Goal: Ask a question

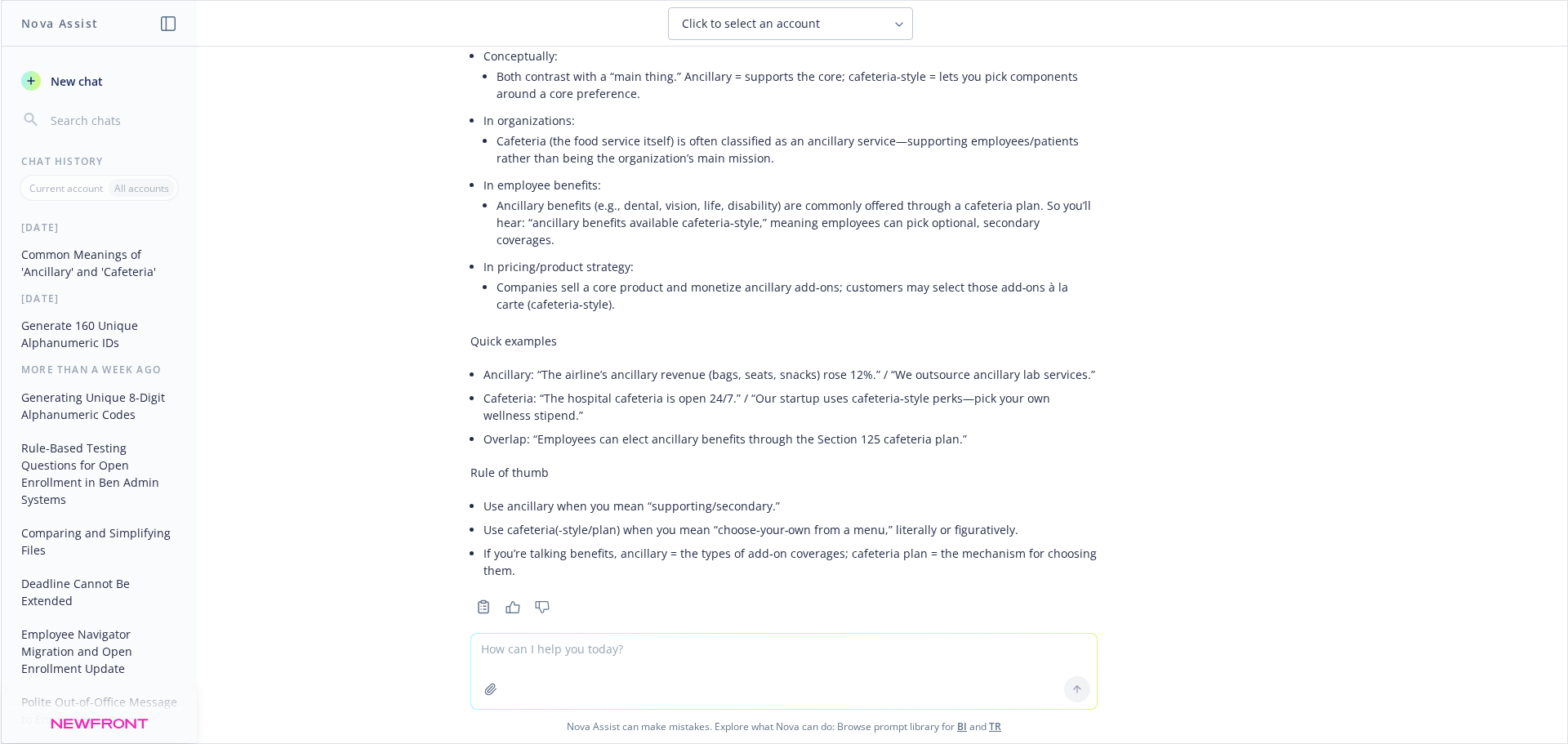
scroll to position [605, 0]
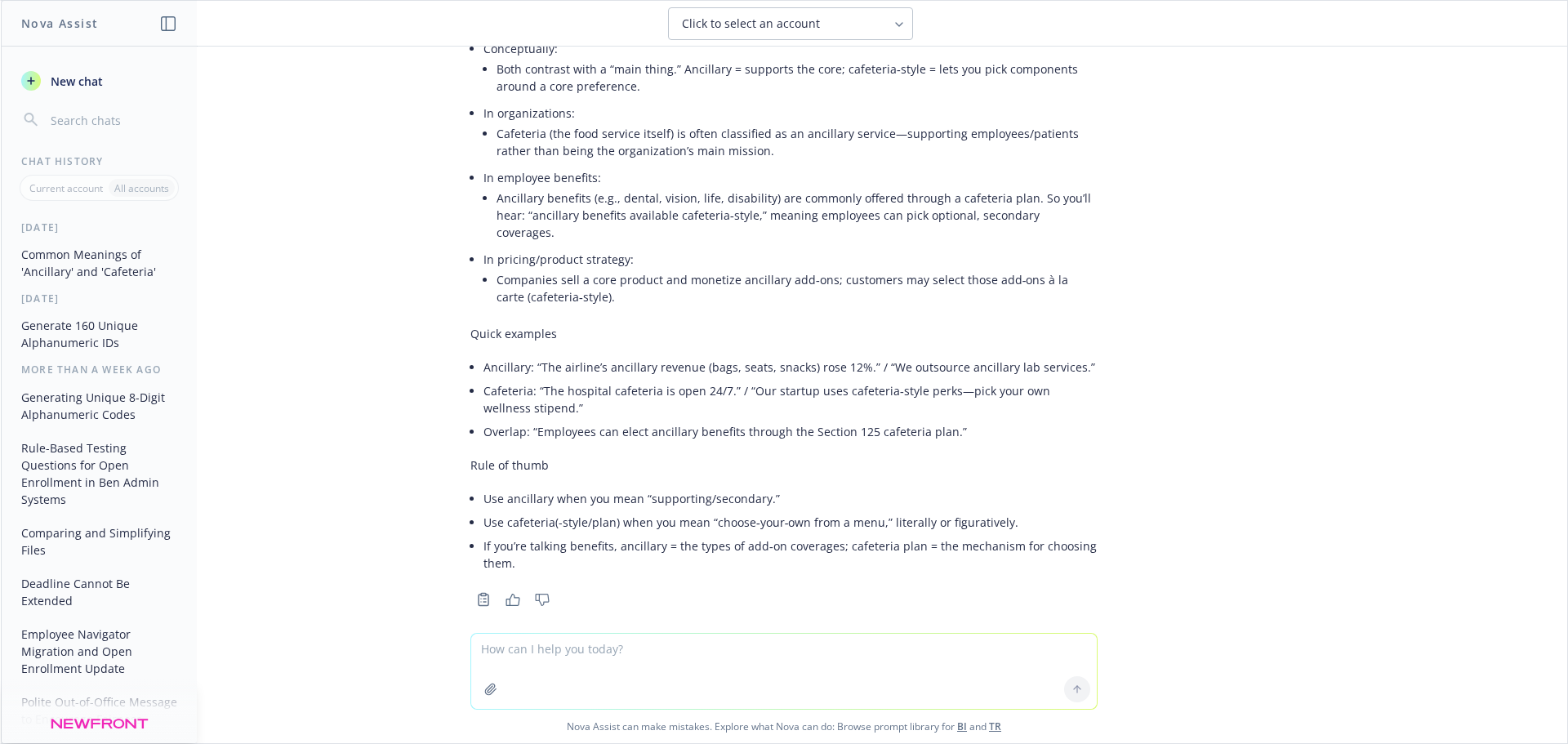
click at [555, 662] on textarea at bounding box center [784, 671] width 626 height 75
type textarea "I meant as it relates to insurance plans :)"
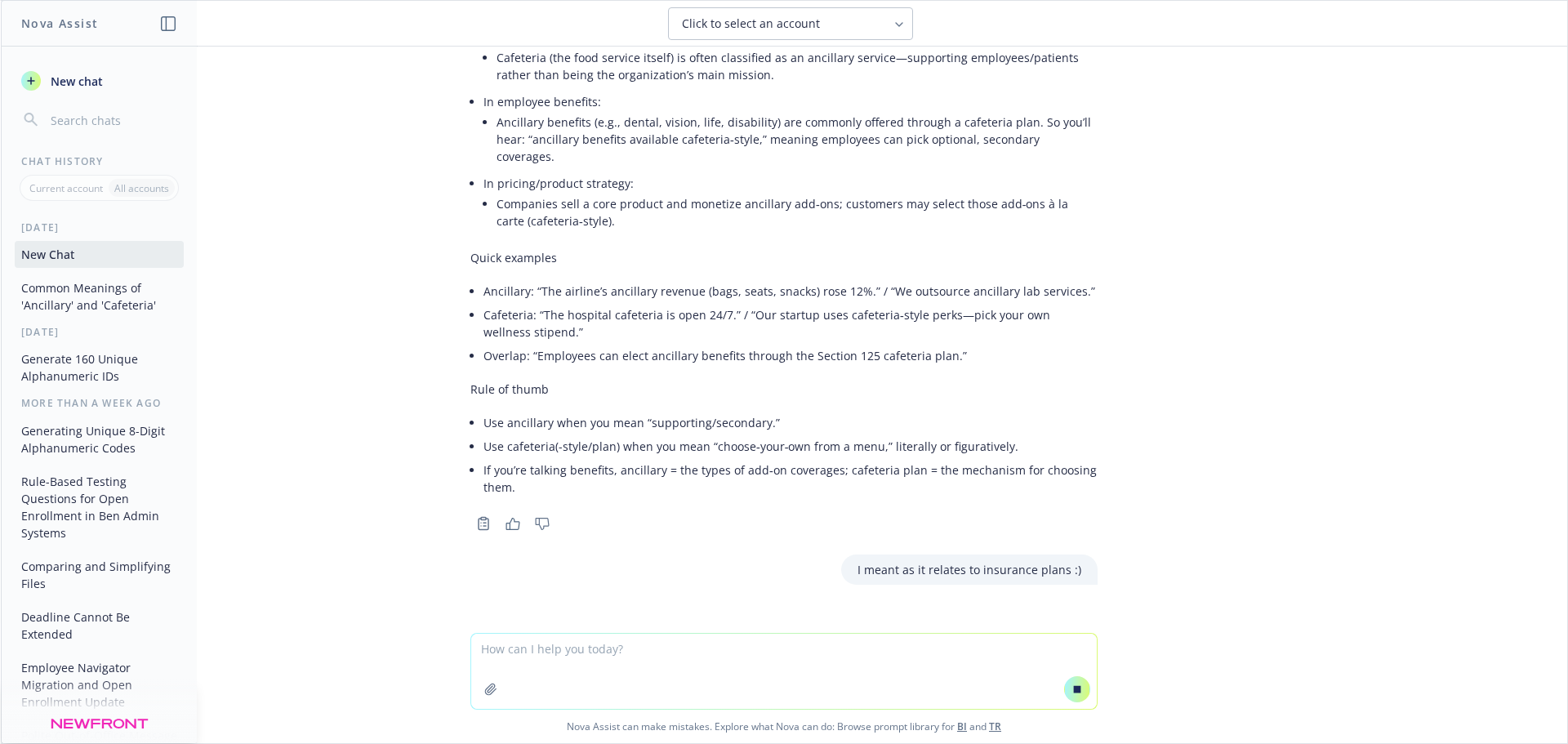
scroll to position [671, 0]
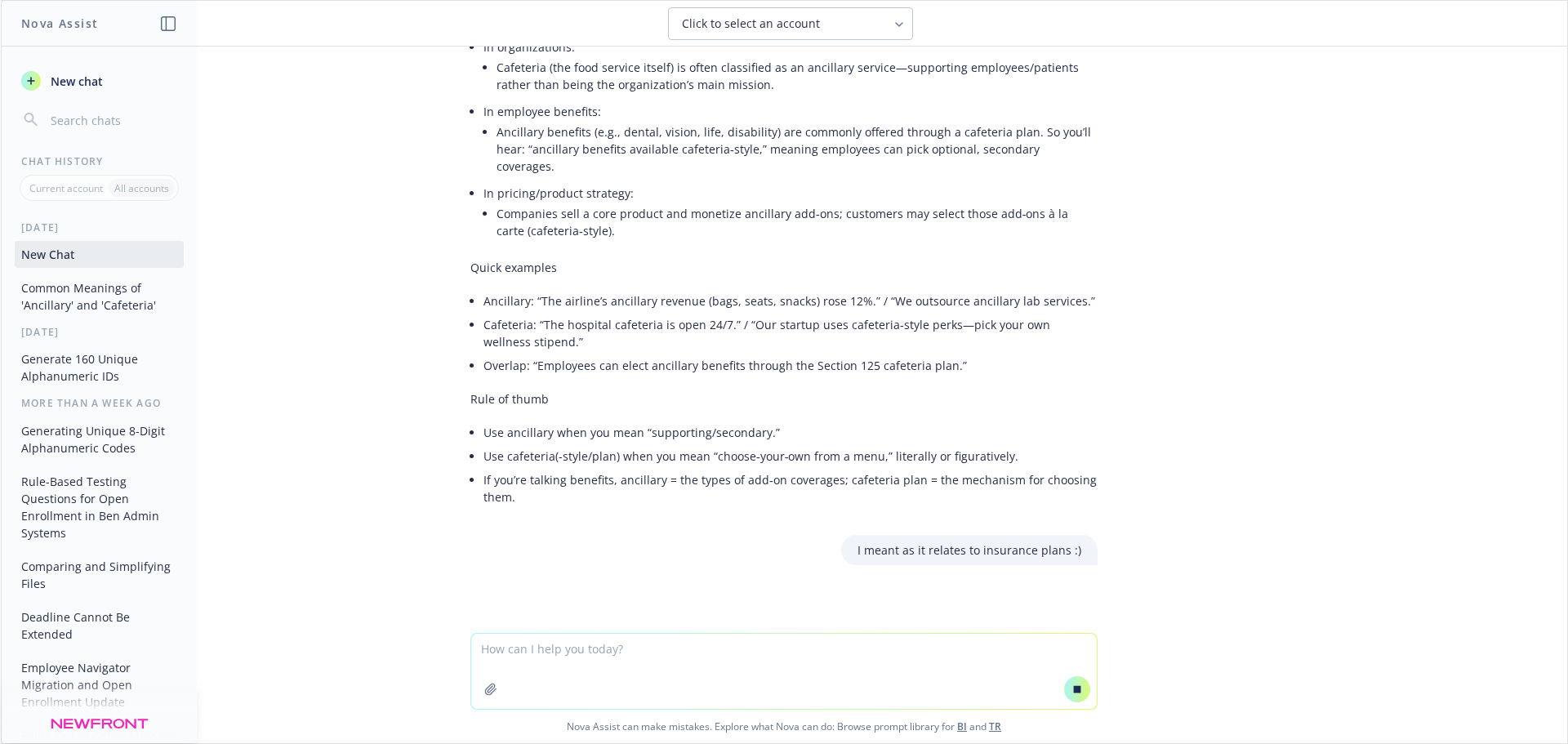
click at [1028, 546] on div "I meant as it relates to insurance plans :)" at bounding box center [969, 550] width 256 height 30
click at [1070, 698] on button at bounding box center [1077, 690] width 26 height 26
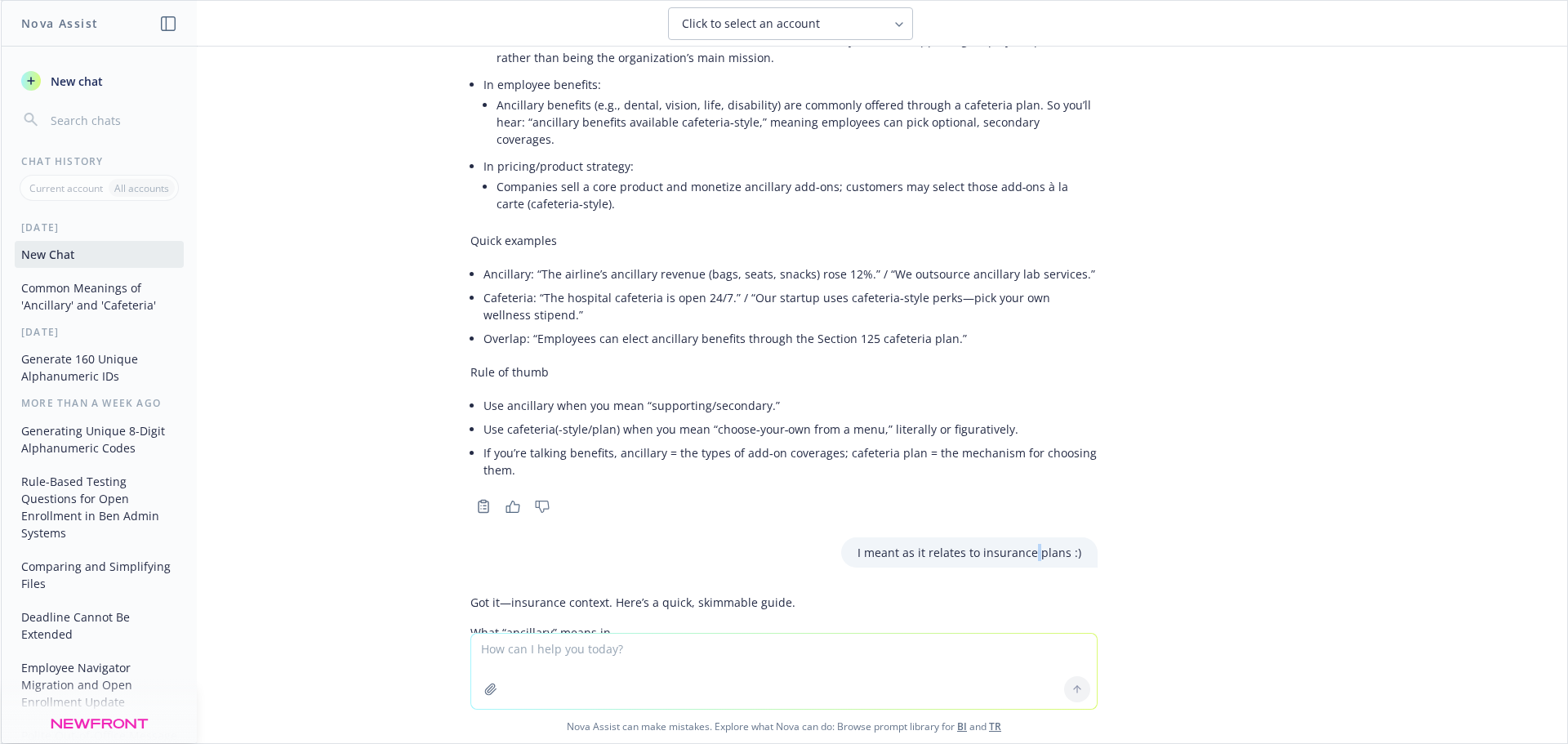
scroll to position [765, 0]
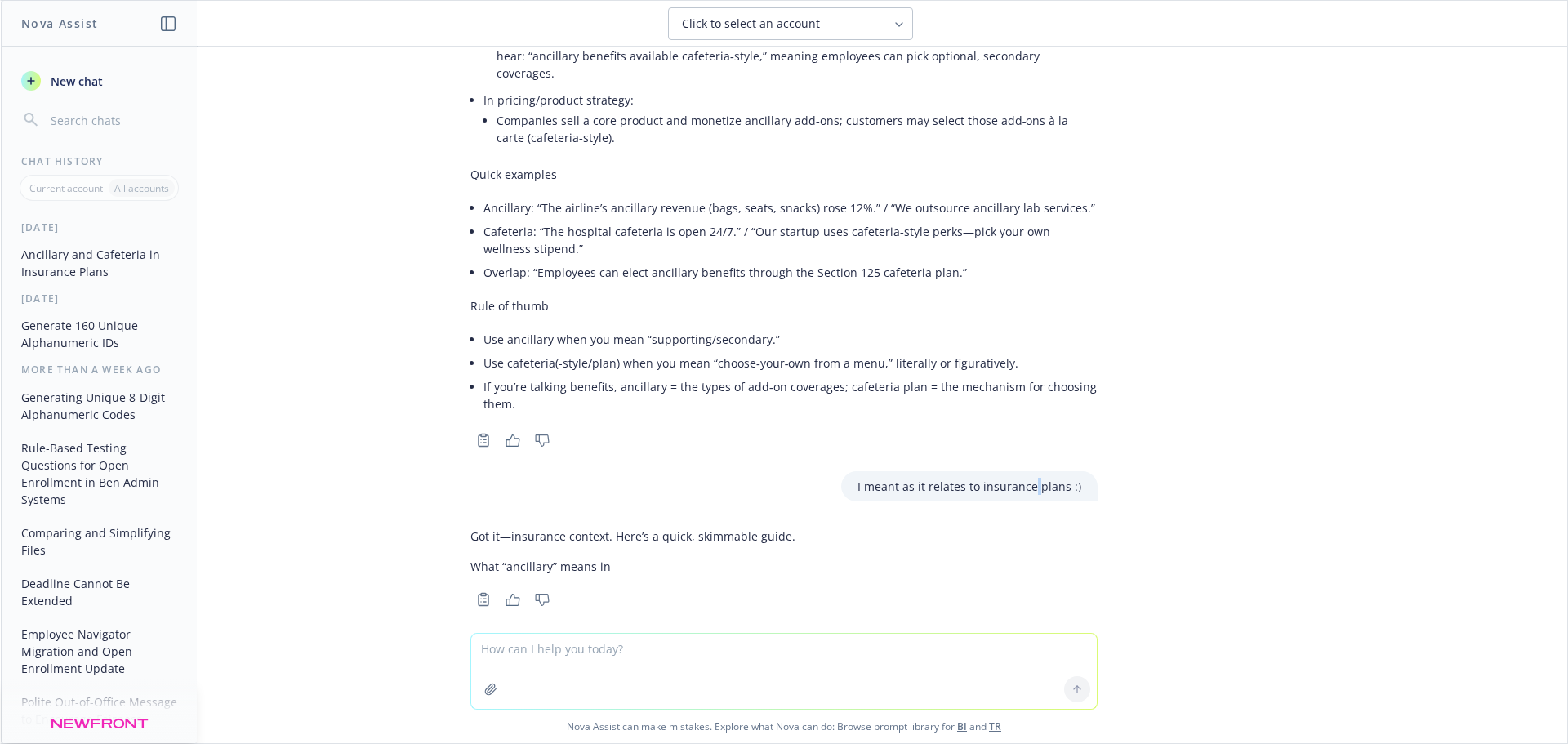
click at [608, 528] on div "Got it—insurance context. Here’s a quick, skimmable guide. What “ancillary” mea…" at bounding box center [633, 552] width 325 height 61
click at [1050, 478] on p "I meant as it relates to insurance plans :)" at bounding box center [969, 486] width 223 height 17
click at [629, 655] on textarea at bounding box center [784, 671] width 626 height 75
type textarea "please continue"
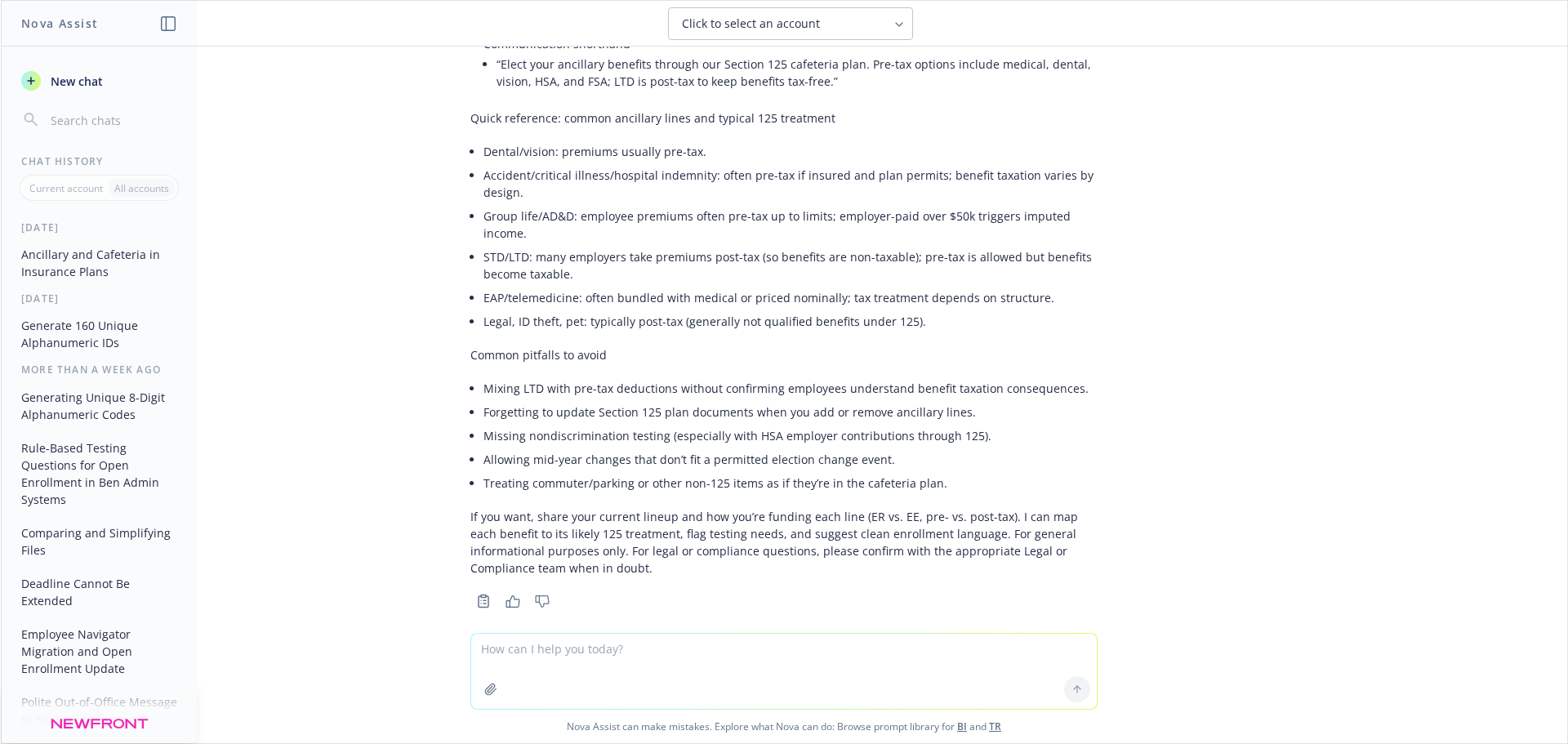
scroll to position [2492, 0]
click at [528, 665] on textarea at bounding box center [784, 671] width 626 height 75
type textarea "got it. it's like I figured."
